Goal: Task Accomplishment & Management: Use online tool/utility

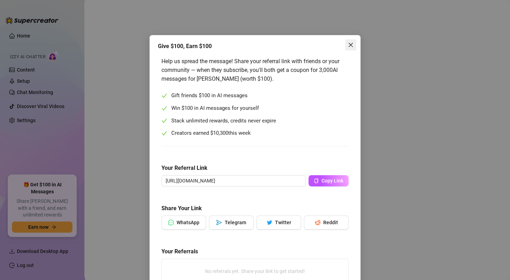
click at [350, 48] on button "Close" at bounding box center [350, 44] width 11 height 11
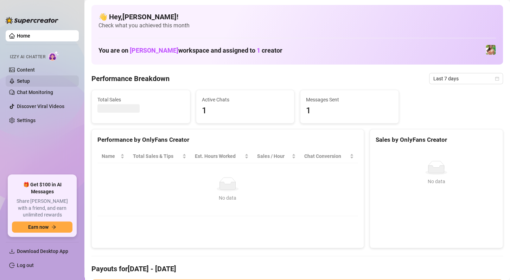
click at [26, 78] on link "Setup" at bounding box center [23, 81] width 13 height 6
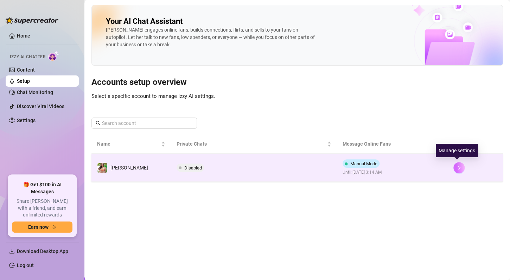
click at [459, 169] on icon "right" at bounding box center [458, 168] width 5 height 5
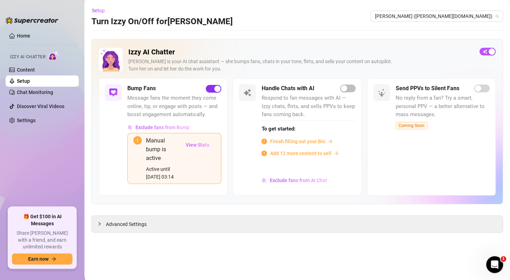
click at [210, 87] on span "button" at bounding box center [213, 89] width 15 height 8
click at [202, 146] on span "View Stats" at bounding box center [198, 145] width 24 height 6
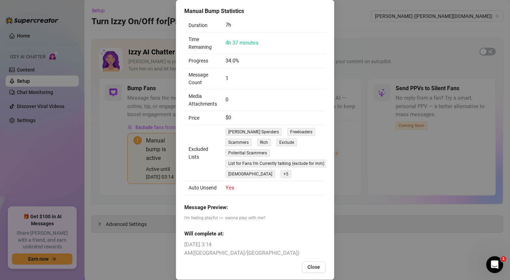
scroll to position [39, 0]
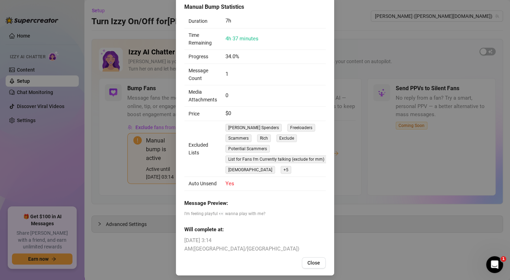
drag, startPoint x: 313, startPoint y: 260, endPoint x: 321, endPoint y: 263, distance: 8.8
click at [315, 262] on span "Close" at bounding box center [313, 263] width 13 height 6
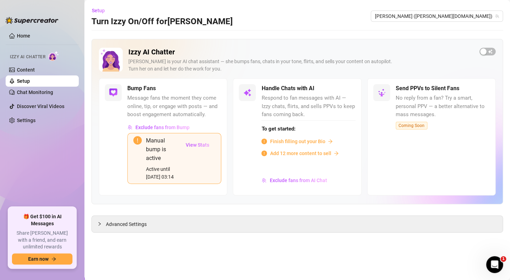
scroll to position [4, 0]
click at [21, 33] on link "Home" at bounding box center [23, 36] width 13 height 6
